Goal: Transaction & Acquisition: Download file/media

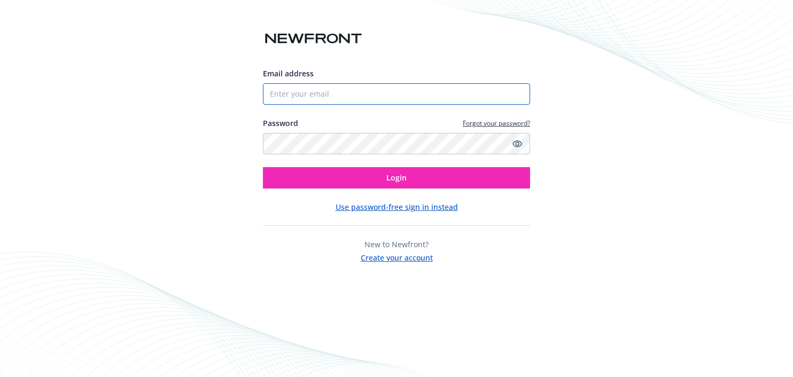
click at [291, 92] on input "Email address" at bounding box center [396, 93] width 267 height 21
type input "[EMAIL_ADDRESS][DOMAIN_NAME]"
click at [263, 167] on button "Login" at bounding box center [396, 177] width 267 height 21
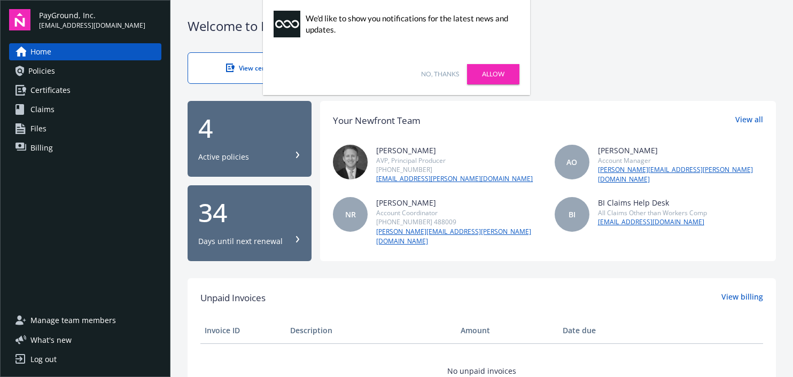
click at [505, 76] on link "Allow" at bounding box center [493, 74] width 52 height 20
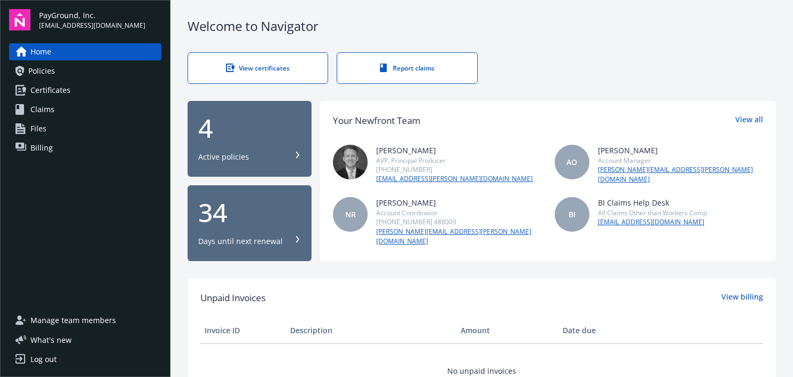
click at [610, 34] on div "Welcome to Navigator" at bounding box center [482, 26] width 588 height 18
click at [238, 155] on div "Active policies" at bounding box center [223, 157] width 51 height 11
click at [438, 176] on link "[EMAIL_ADDRESS][PERSON_NAME][DOMAIN_NAME]" at bounding box center [454, 179] width 157 height 10
drag, startPoint x: 470, startPoint y: 184, endPoint x: 376, endPoint y: 180, distance: 93.6
click at [376, 180] on div "[PERSON_NAME] AVP, Principal Producer [PHONE_NUMBER] [EMAIL_ADDRESS][PERSON_NAM…" at bounding box center [548, 195] width 430 height 101
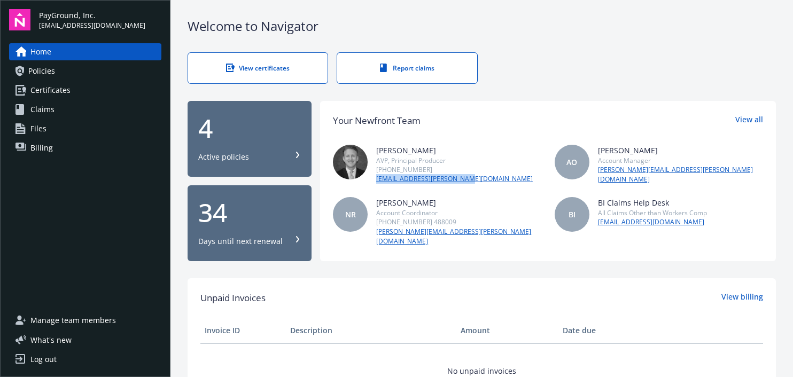
copy link "[EMAIL_ADDRESS][PERSON_NAME][DOMAIN_NAME]"
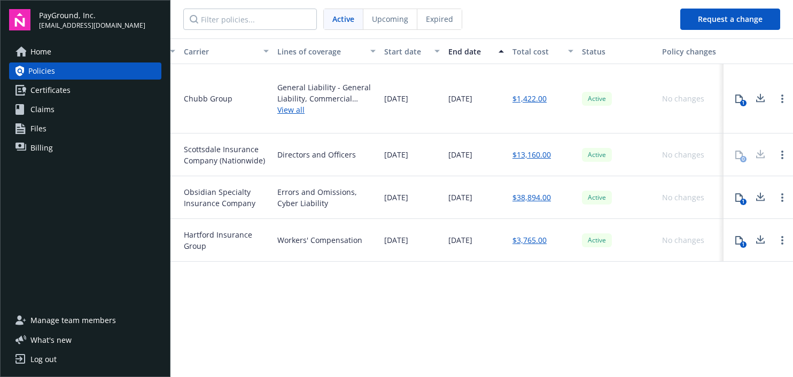
scroll to position [0, 256]
click at [292, 106] on link "View all" at bounding box center [328, 109] width 98 height 11
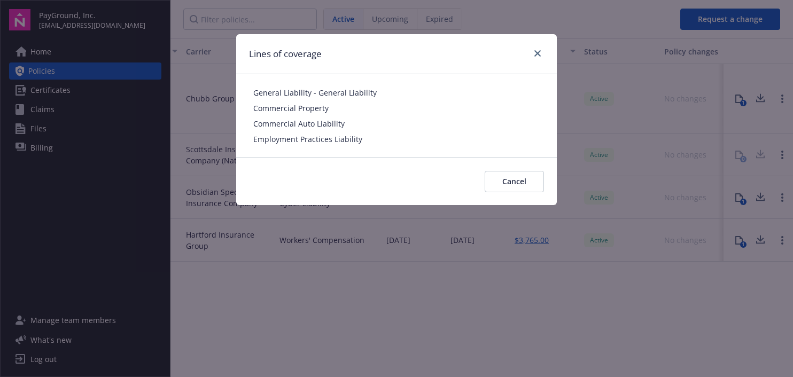
click at [276, 110] on span "Commercial Property" at bounding box center [396, 108] width 286 height 11
click at [533, 57] on link "close" at bounding box center [537, 53] width 13 height 13
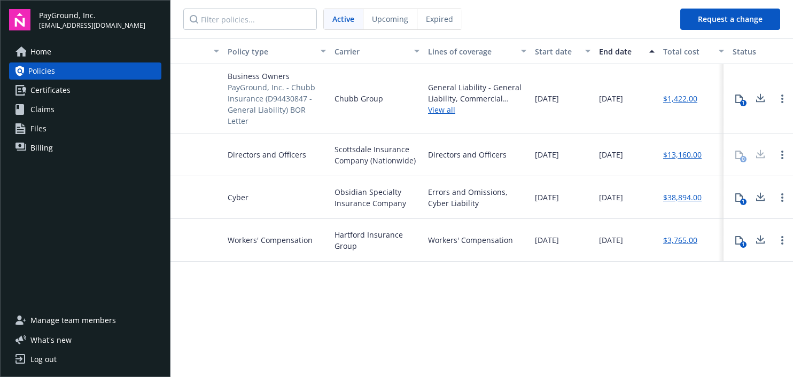
scroll to position [0, 0]
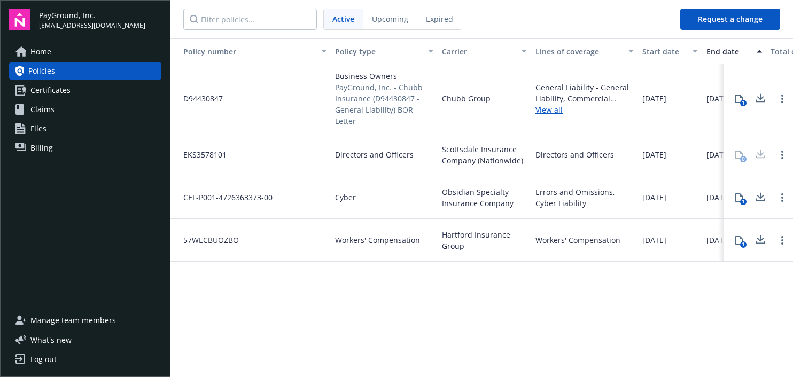
click at [348, 84] on span "PayGround, Inc. - Chubb Insurance (D94430847 - General Liability) BOR Letter" at bounding box center [384, 104] width 98 height 45
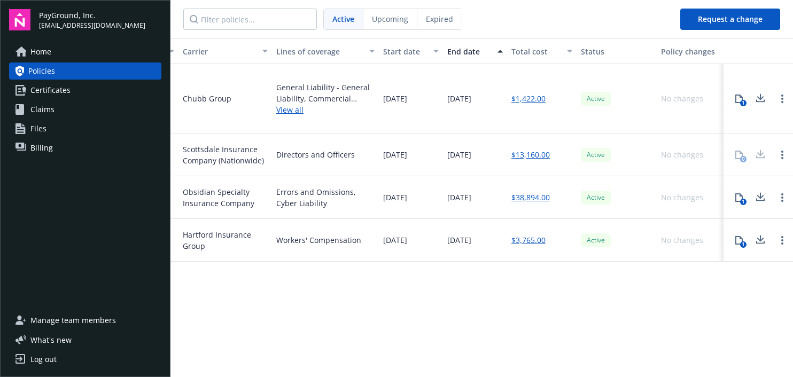
click at [741, 102] on button "1" at bounding box center [738, 98] width 21 height 21
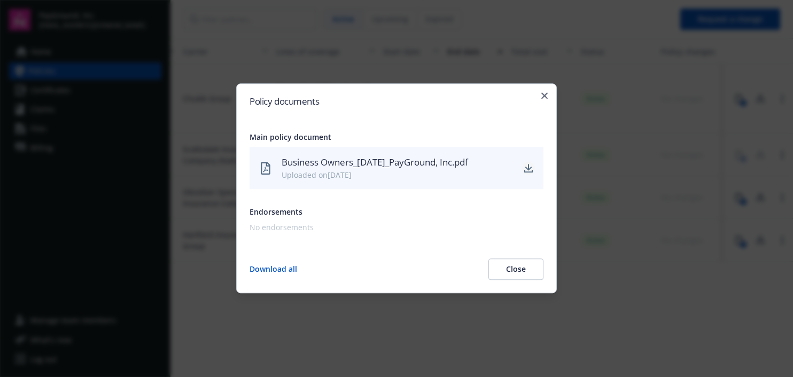
click at [524, 168] on icon "download" at bounding box center [528, 168] width 9 height 9
click at [547, 96] on icon "button" at bounding box center [544, 95] width 6 height 6
